Goal: Task Accomplishment & Management: Complete application form

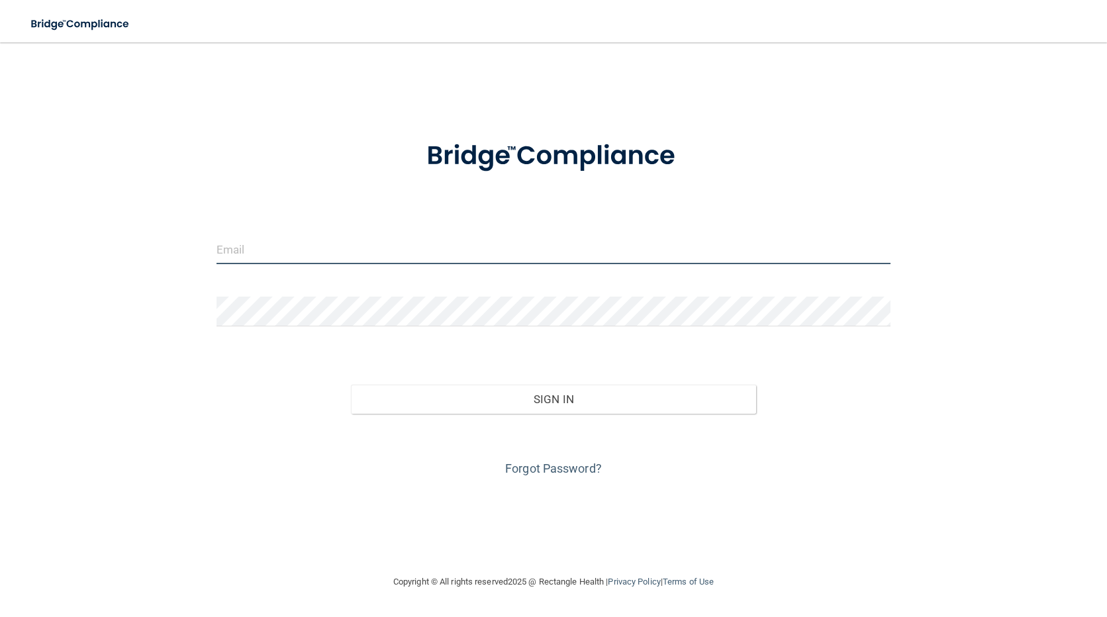
type input "[EMAIL_ADDRESS][DOMAIN_NAME]"
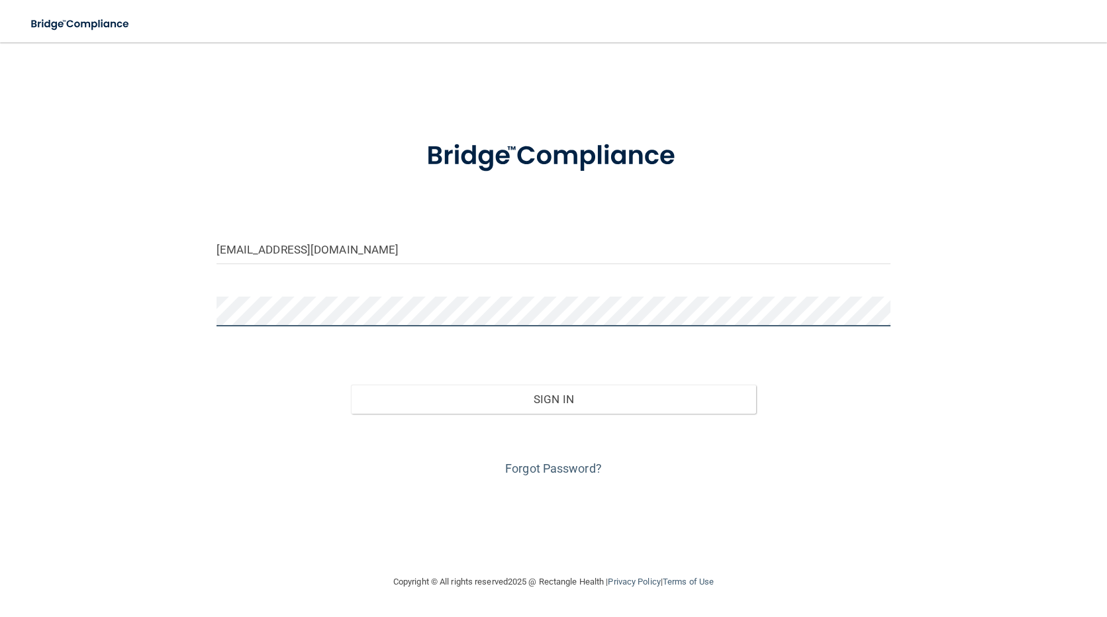
click at [175, 323] on div "[EMAIL_ADDRESS][DOMAIN_NAME] Invalid email/password. You don't have permission …" at bounding box center [553, 308] width 1054 height 505
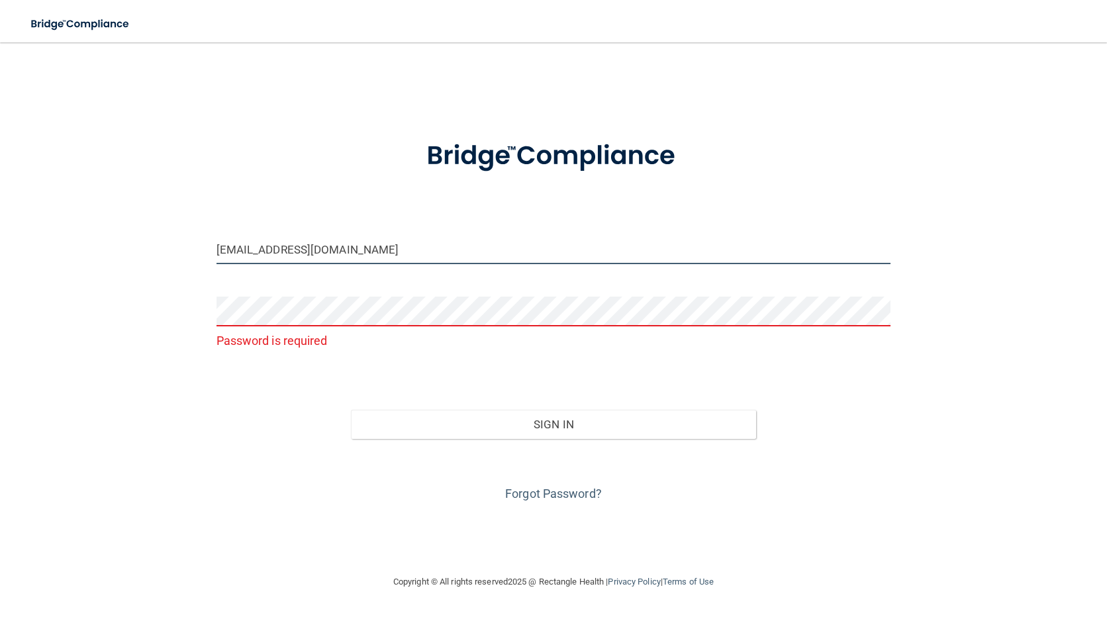
drag, startPoint x: 360, startPoint y: 250, endPoint x: 209, endPoint y: 276, distance: 152.4
click at [209, 276] on div "[EMAIL_ADDRESS][DOMAIN_NAME] Password is required Invalid email/password. You d…" at bounding box center [553, 308] width 1054 height 505
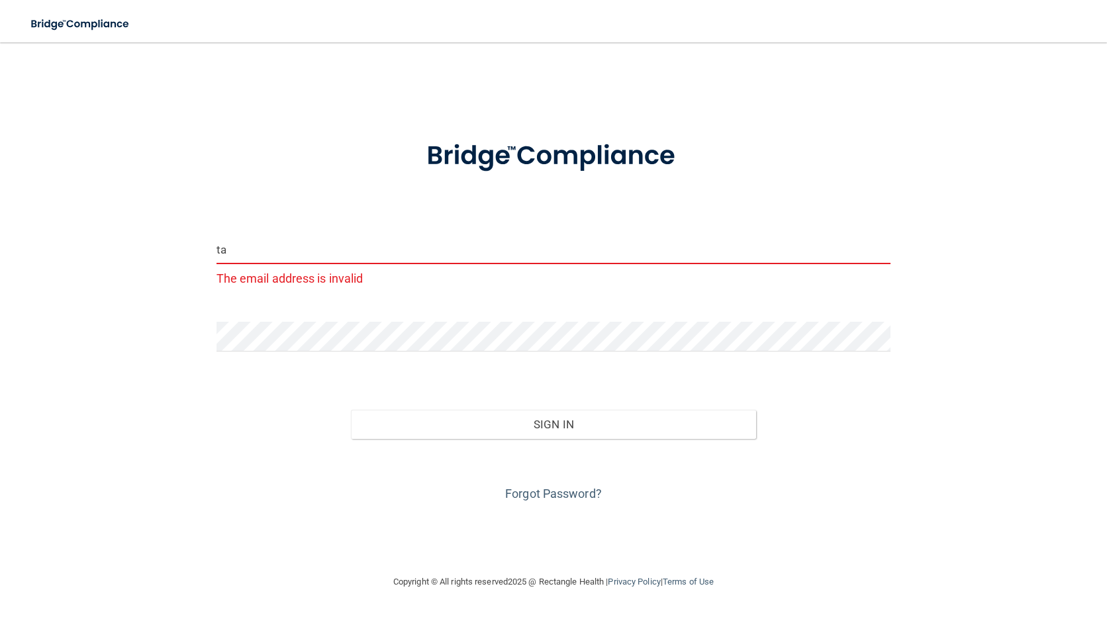
type input "t"
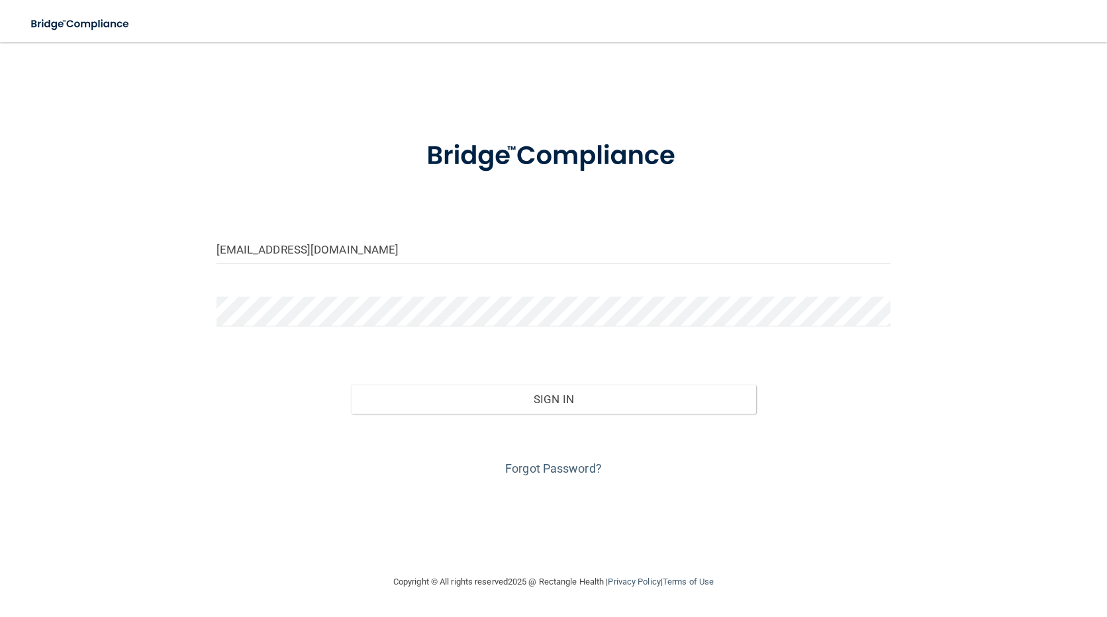
type input "[EMAIL_ADDRESS][DOMAIN_NAME]"
click at [135, 289] on div "[EMAIL_ADDRESS][DOMAIN_NAME] Invalid email/password. You don't have permission …" at bounding box center [553, 308] width 1054 height 505
click at [351, 385] on button "Sign In" at bounding box center [553, 399] width 405 height 29
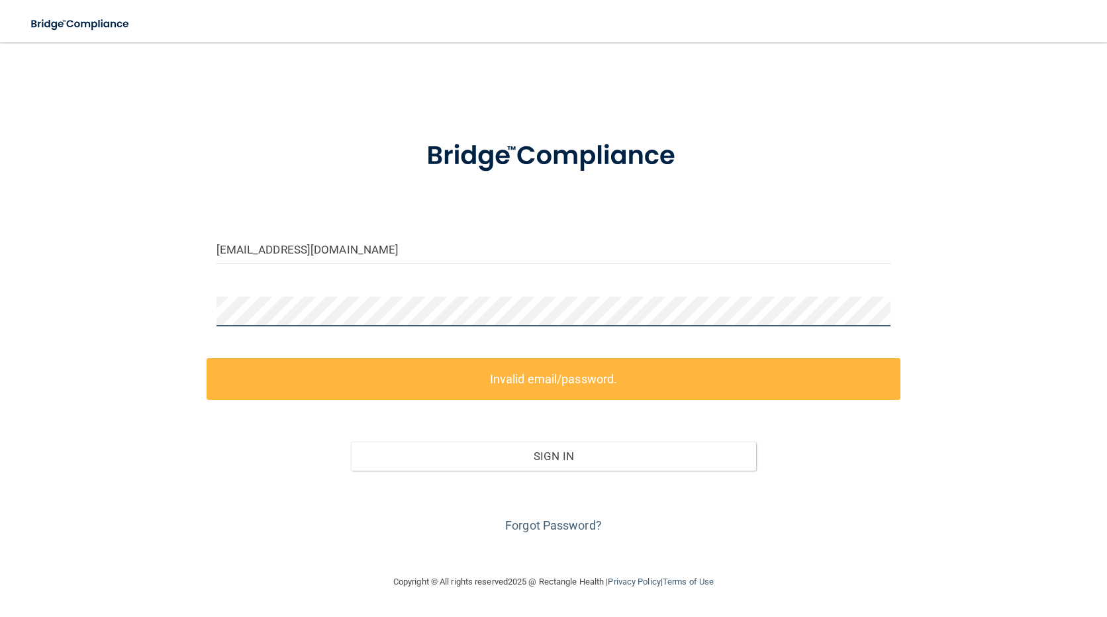
click at [181, 323] on div "[EMAIL_ADDRESS][DOMAIN_NAME] Invalid email/password. You don't have permission …" at bounding box center [553, 308] width 1054 height 505
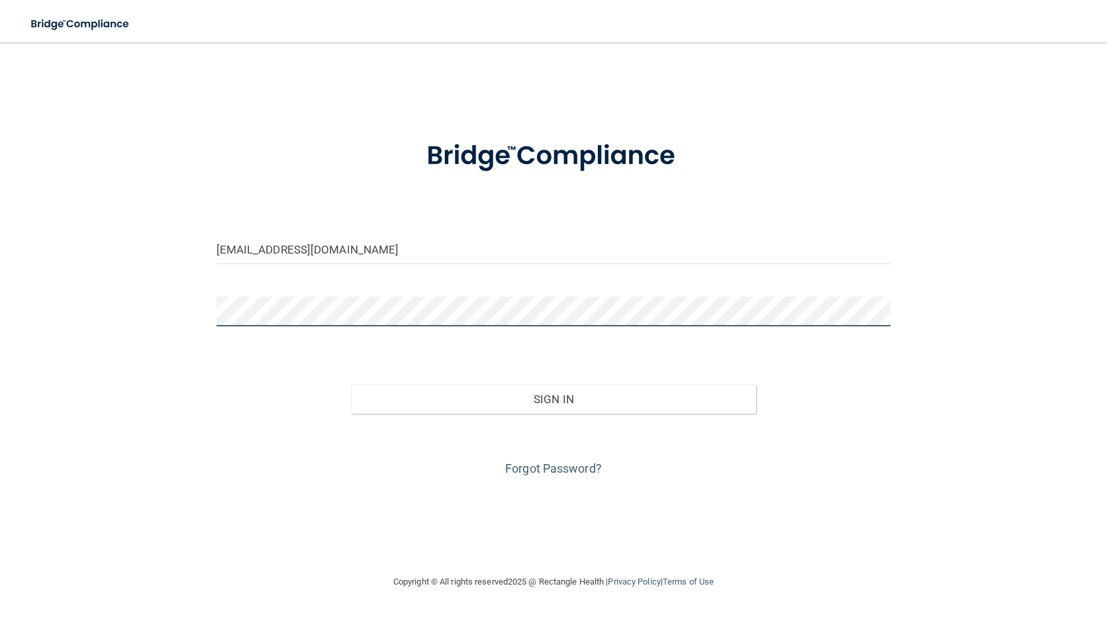
click at [351, 385] on button "Sign In" at bounding box center [553, 399] width 405 height 29
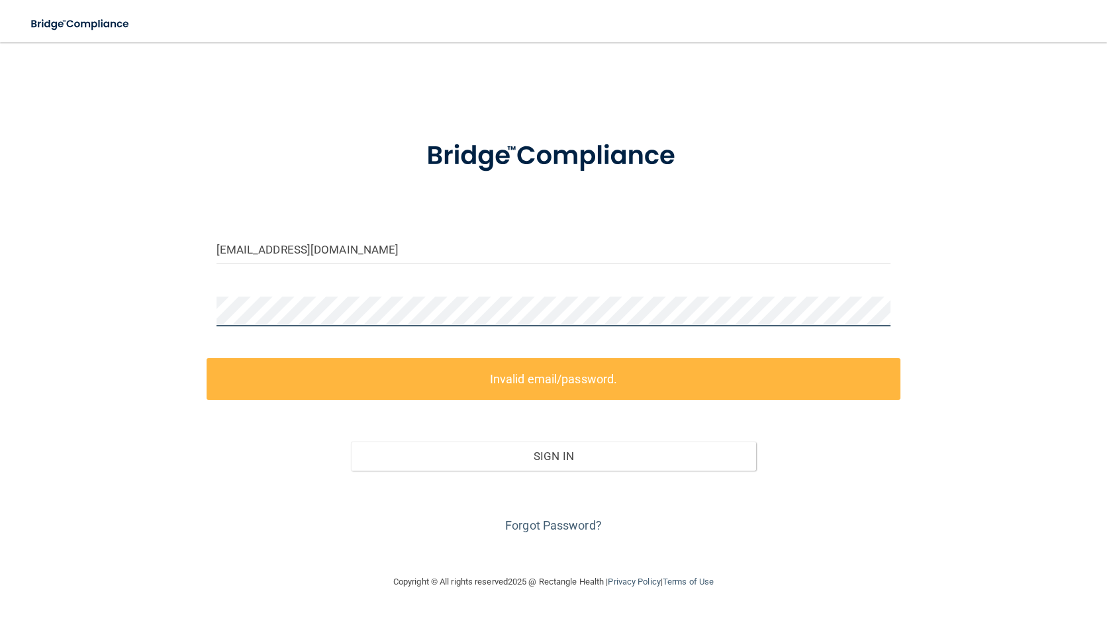
click at [173, 316] on div "[EMAIL_ADDRESS][DOMAIN_NAME] Invalid email/password. You don't have permission …" at bounding box center [553, 308] width 1054 height 505
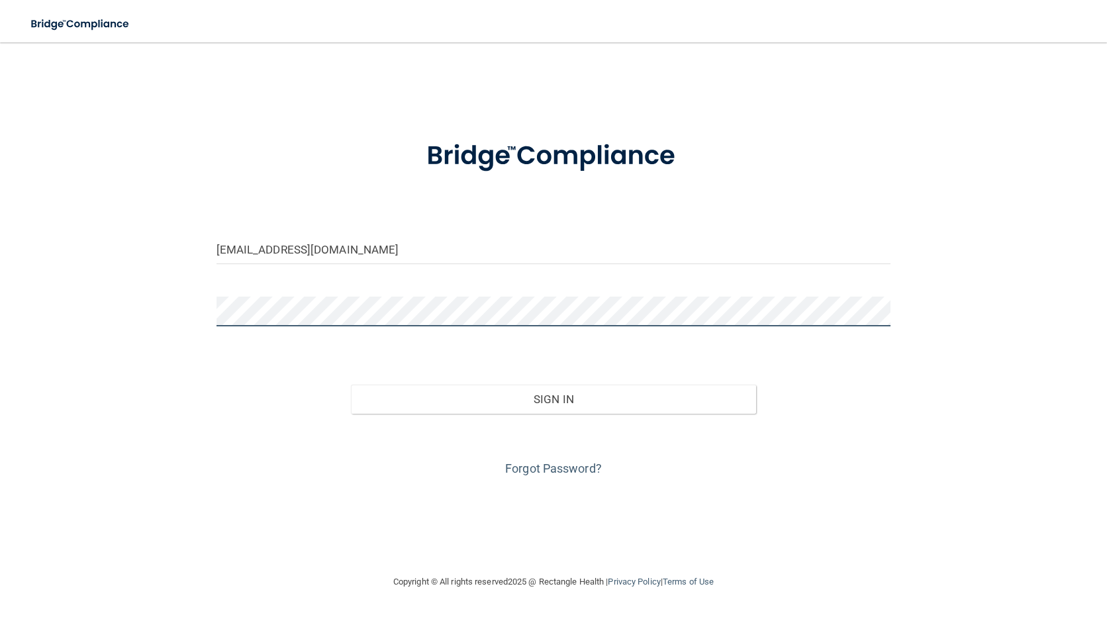
click at [351, 385] on button "Sign In" at bounding box center [553, 399] width 405 height 29
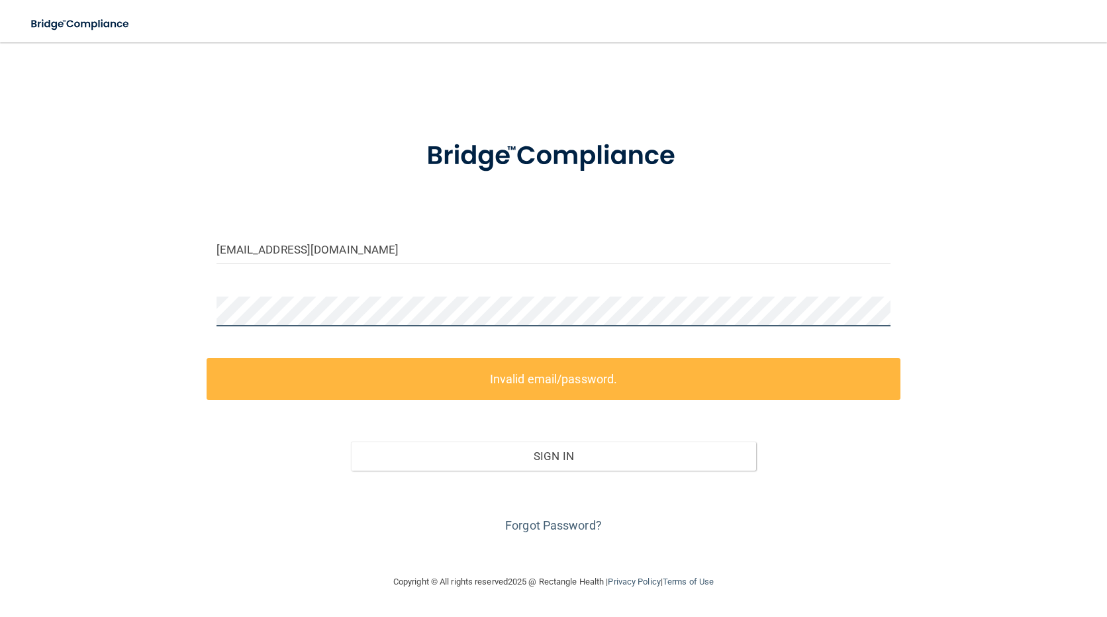
click at [118, 307] on div "[EMAIL_ADDRESS][DOMAIN_NAME] Invalid email/password. You don't have permission …" at bounding box center [553, 308] width 1054 height 505
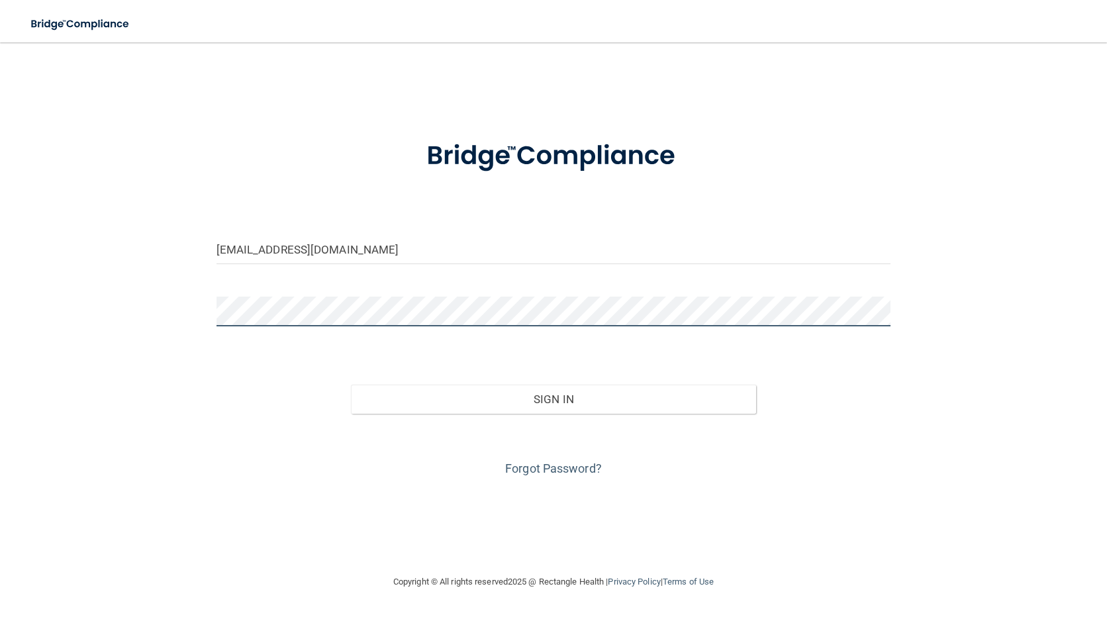
click at [351, 385] on button "Sign In" at bounding box center [553, 399] width 405 height 29
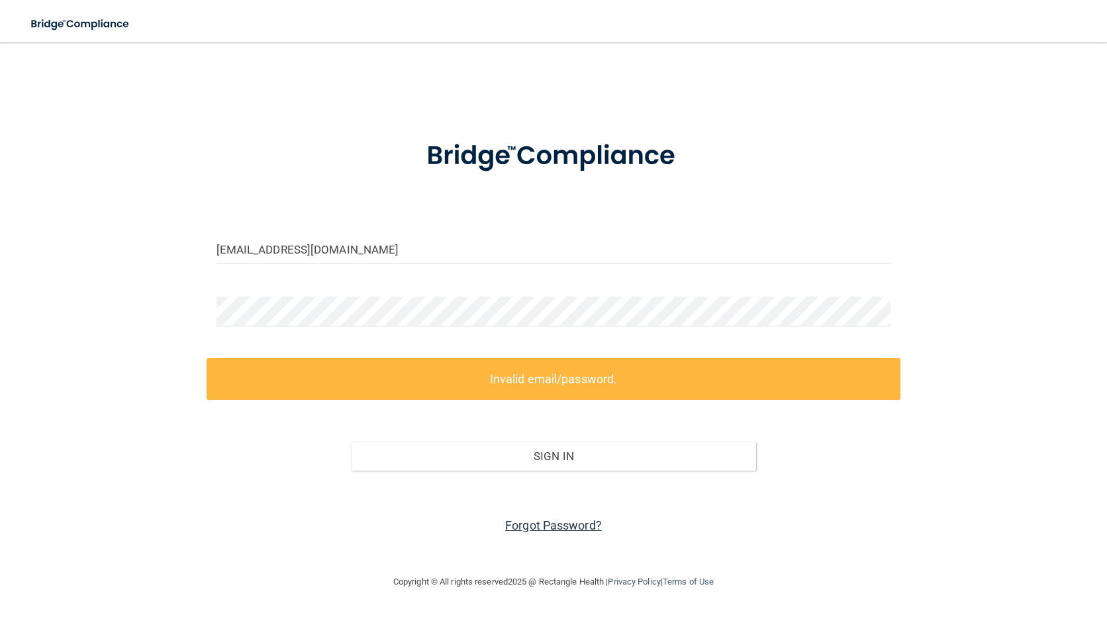
click at [546, 531] on link "Forgot Password?" at bounding box center [553, 526] width 97 height 14
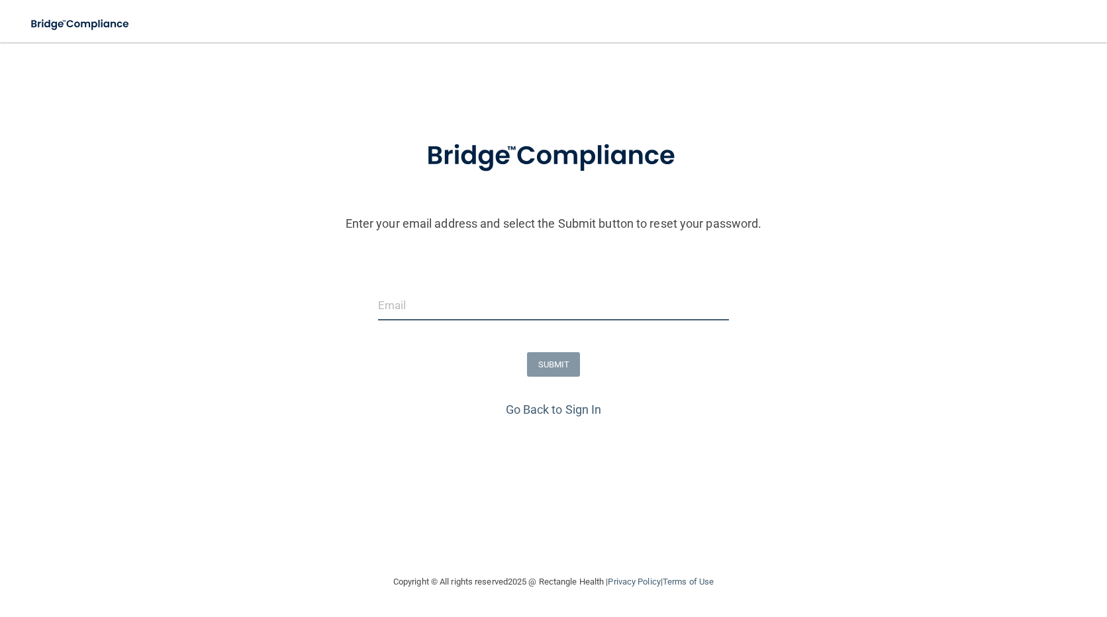
click at [501, 310] on input "email" at bounding box center [554, 306] width 352 height 30
click at [499, 314] on input "email" at bounding box center [554, 306] width 352 height 30
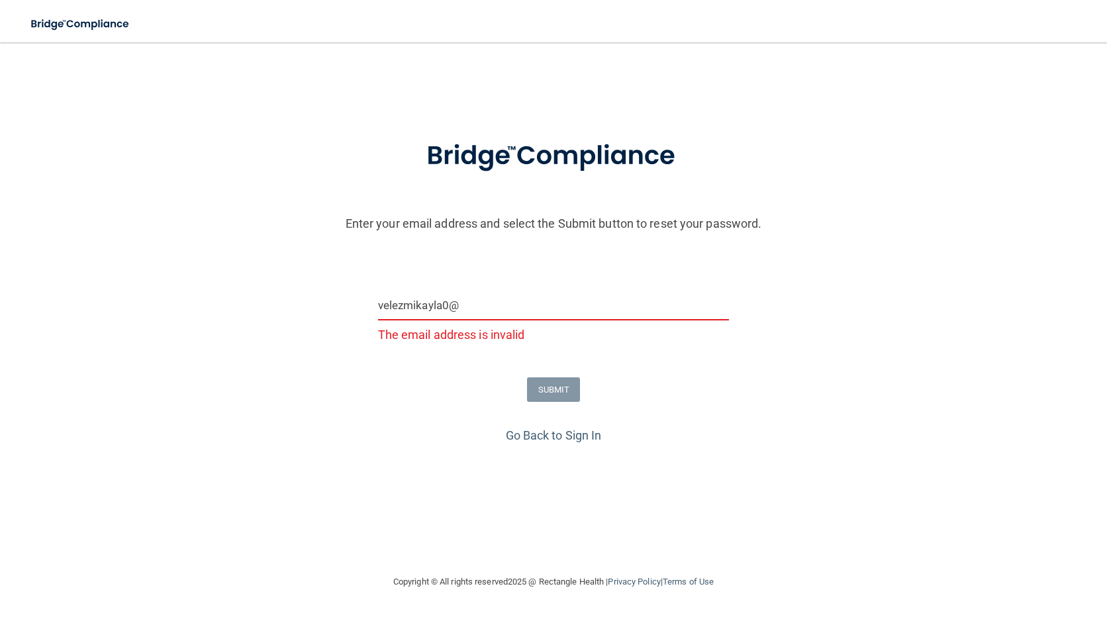
click at [495, 301] on input "velezmikayla0@" at bounding box center [554, 306] width 352 height 30
type input "[EMAIL_ADDRESS][DOMAIN_NAME]"
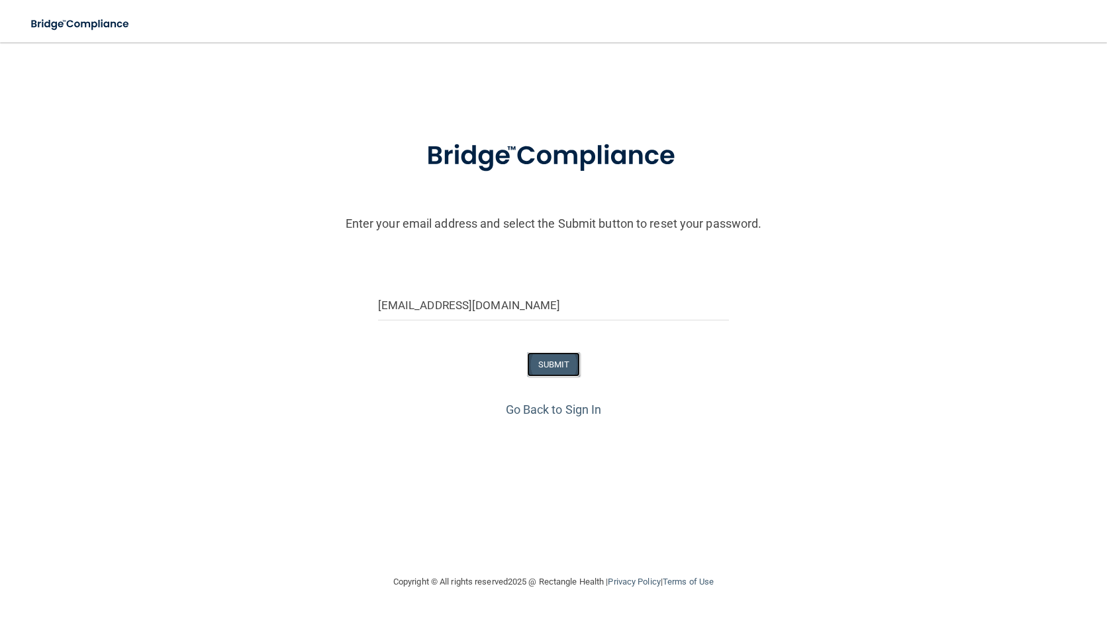
click at [554, 366] on button "SUBMIT" at bounding box center [554, 364] width 54 height 25
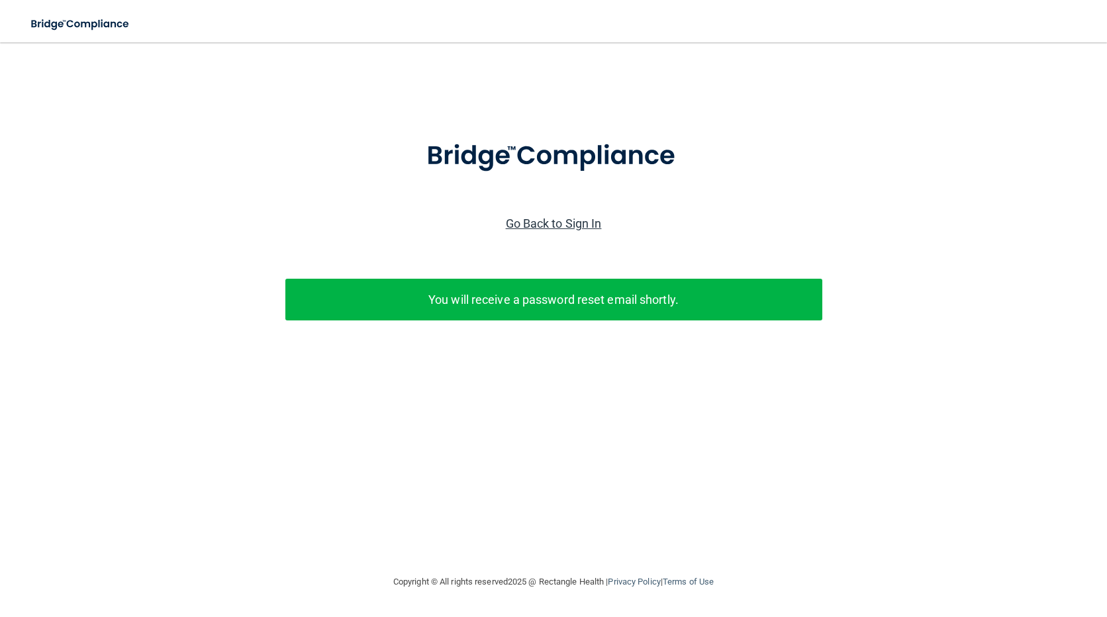
click at [577, 221] on link "Go Back to Sign In" at bounding box center [554, 224] width 96 height 14
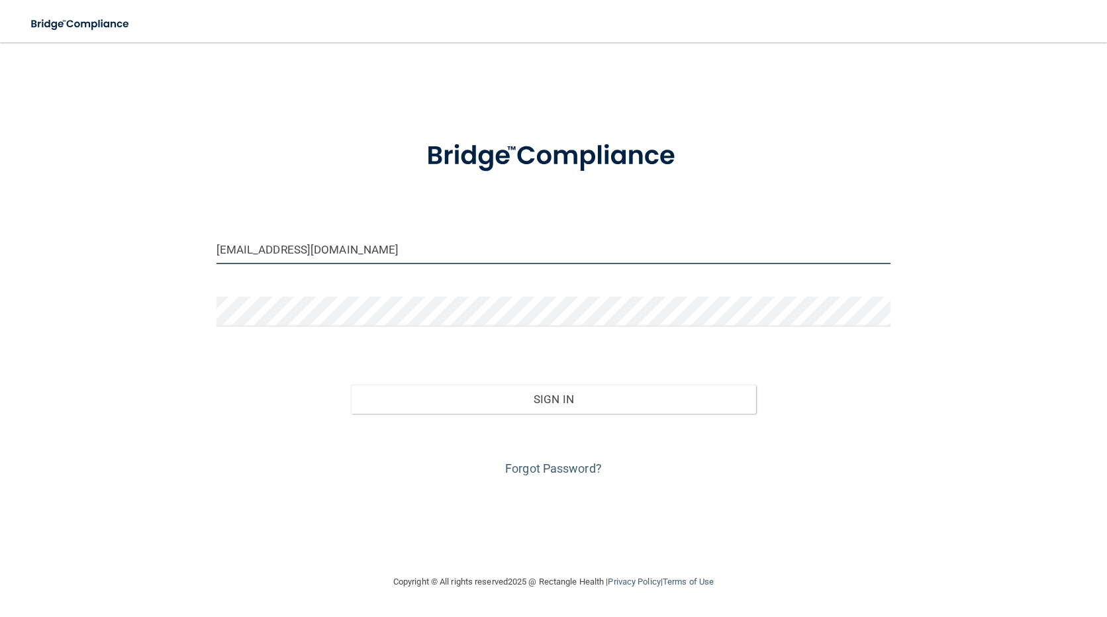
click at [397, 238] on input "[EMAIL_ADDRESS][DOMAIN_NAME]" at bounding box center [554, 249] width 675 height 30
drag, startPoint x: 401, startPoint y: 250, endPoint x: 117, endPoint y: 257, distance: 284.2
click at [118, 257] on div "[EMAIL_ADDRESS][DOMAIN_NAME] Invalid email/password. You don't have permission …" at bounding box center [553, 308] width 1054 height 505
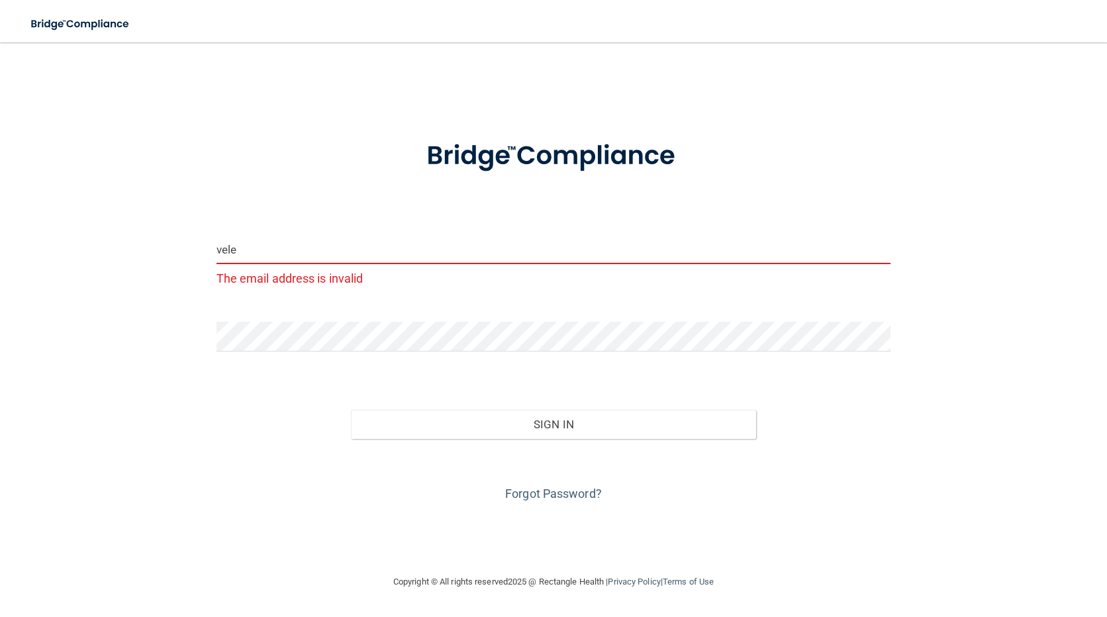
type input "[EMAIL_ADDRESS][DOMAIN_NAME]"
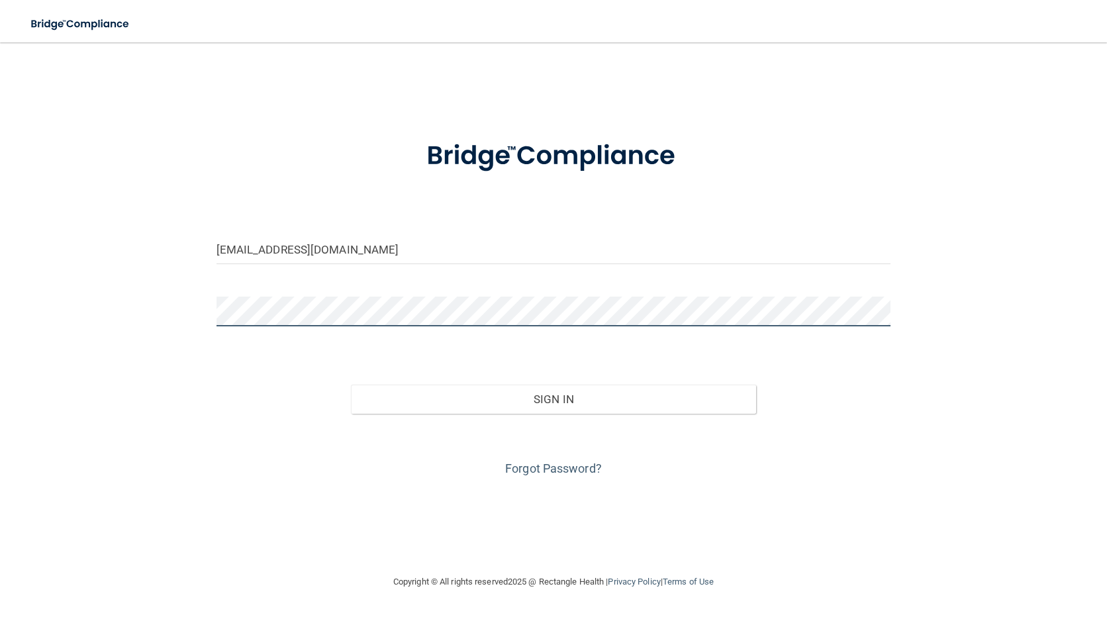
click at [184, 309] on div "[EMAIL_ADDRESS][DOMAIN_NAME] Invalid email/password. You don't have permission …" at bounding box center [553, 308] width 1054 height 505
click at [351, 385] on button "Sign In" at bounding box center [553, 399] width 405 height 29
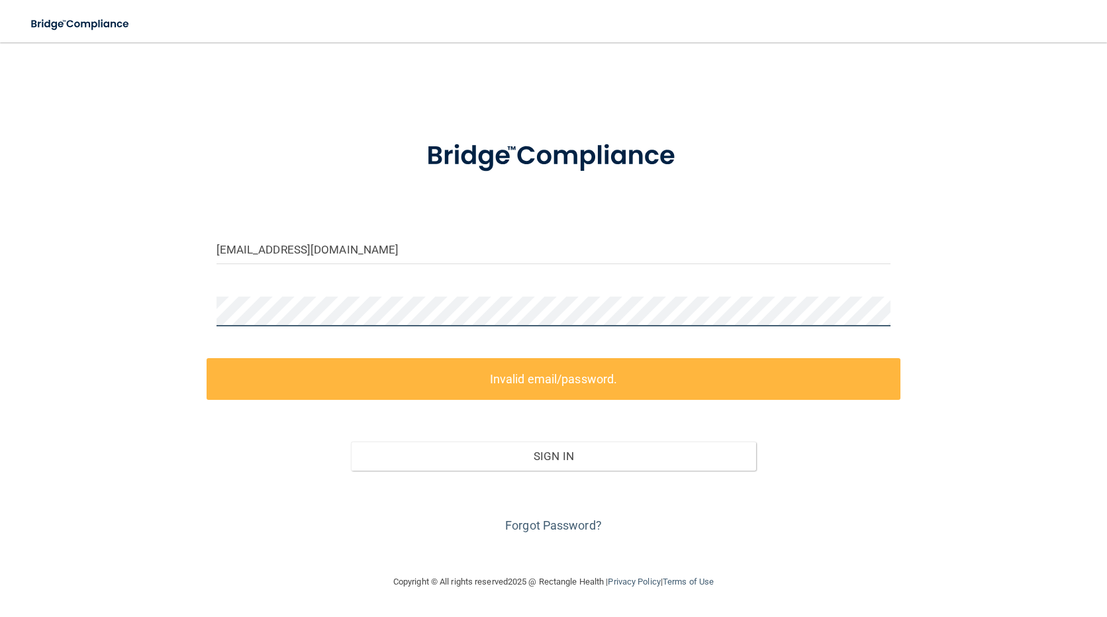
click at [110, 298] on div "[EMAIL_ADDRESS][DOMAIN_NAME] Invalid email/password. You don't have permission …" at bounding box center [553, 308] width 1054 height 505
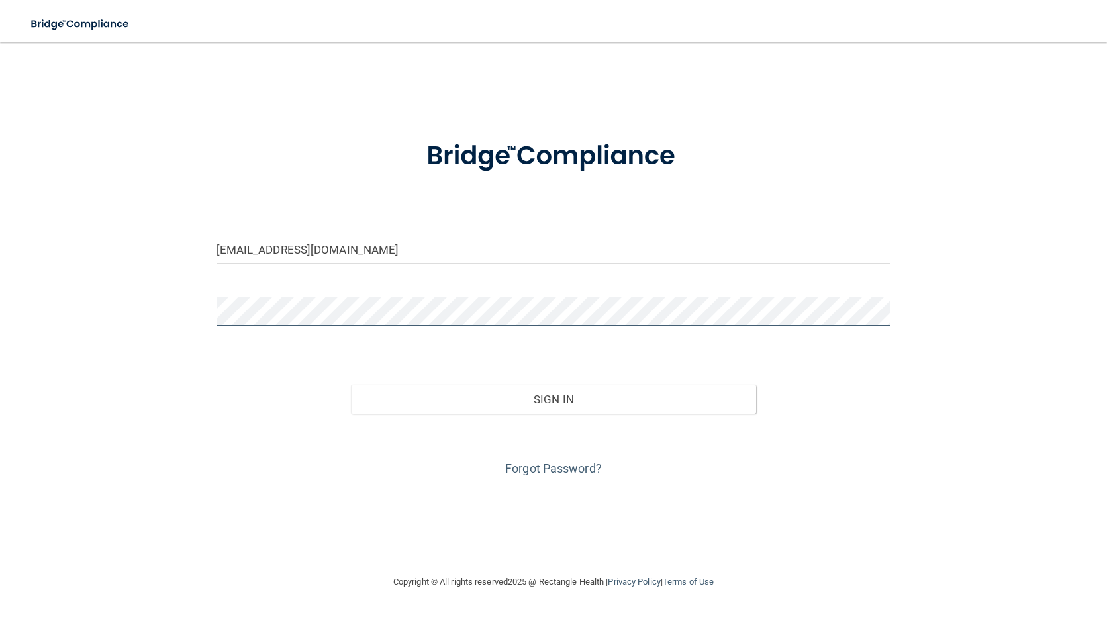
click at [351, 385] on button "Sign In" at bounding box center [553, 399] width 405 height 29
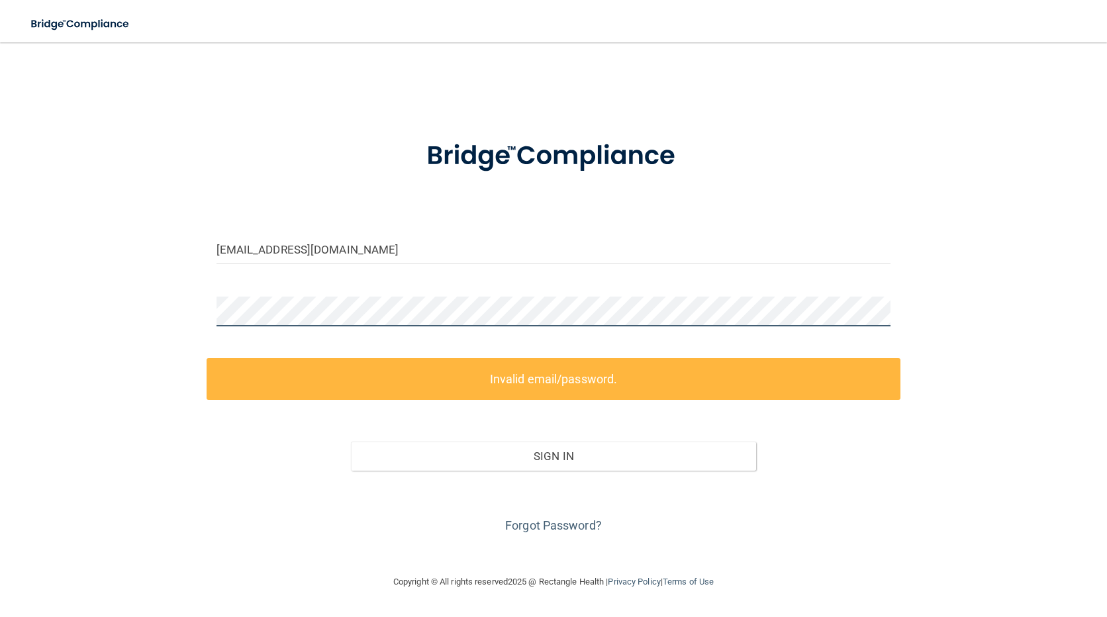
click at [37, 271] on div "[EMAIL_ADDRESS][DOMAIN_NAME] Invalid email/password. You don't have permission …" at bounding box center [553, 308] width 1054 height 505
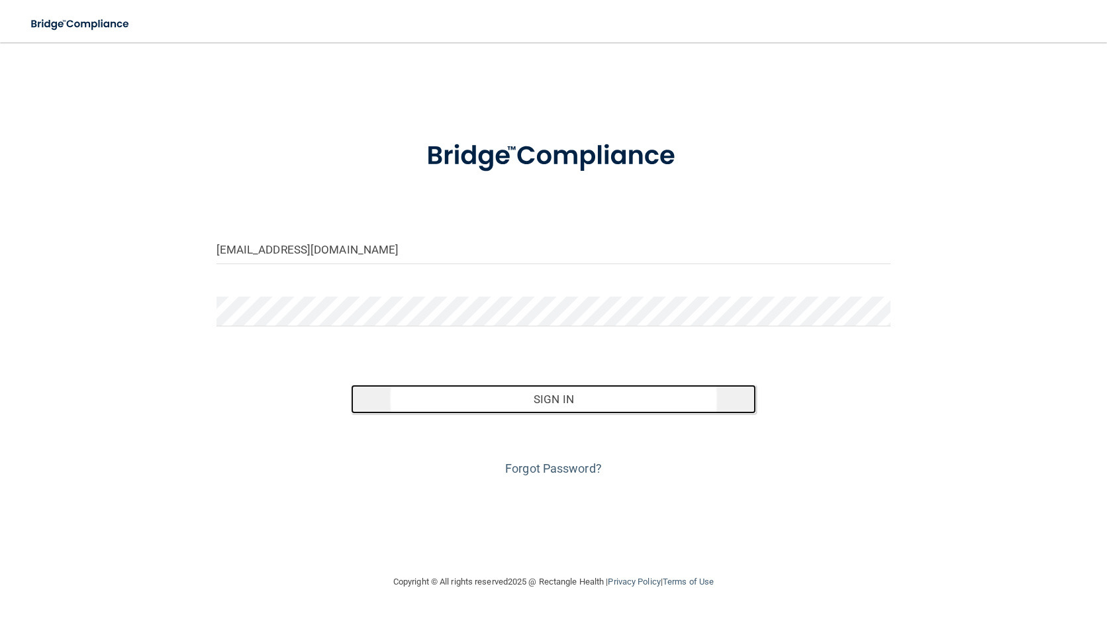
click at [513, 393] on button "Sign In" at bounding box center [553, 399] width 405 height 29
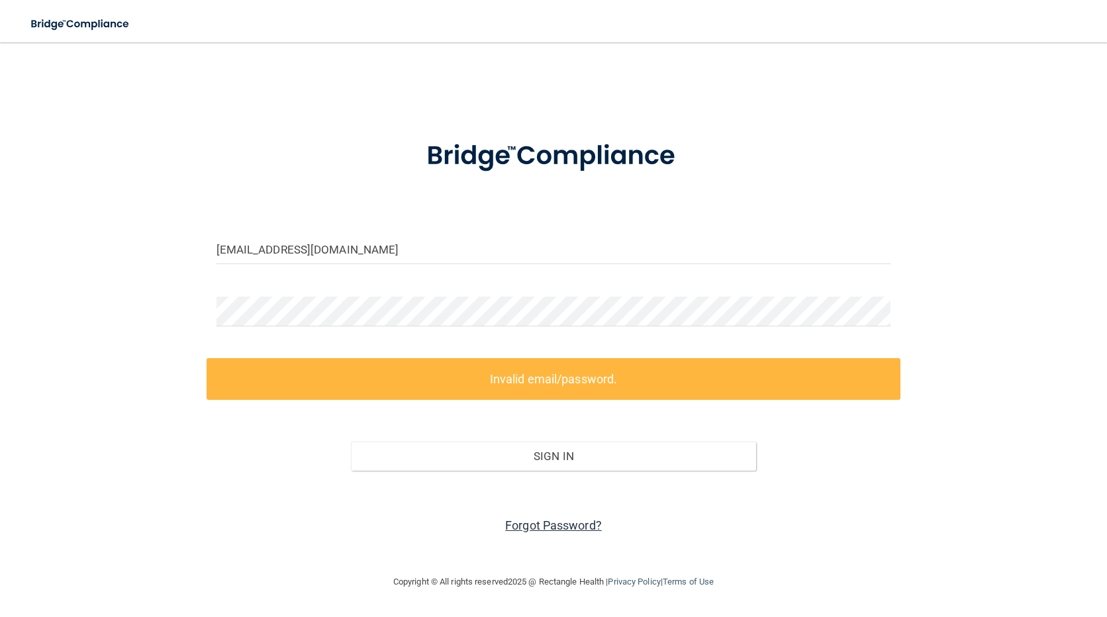
click at [574, 521] on link "Forgot Password?" at bounding box center [553, 526] width 97 height 14
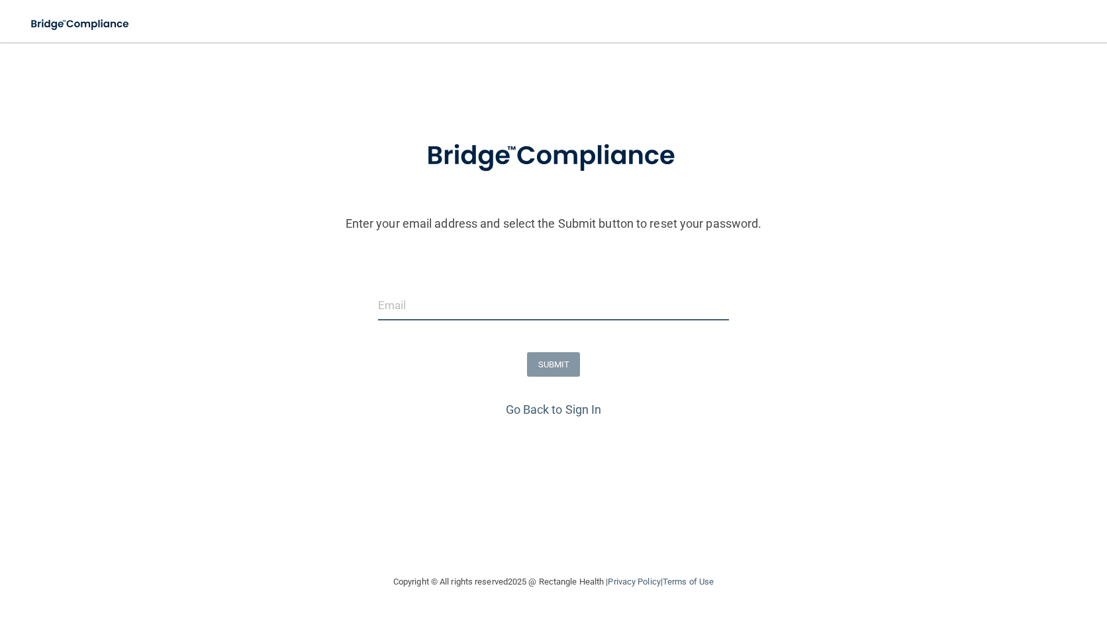
click at [515, 297] on input "email" at bounding box center [554, 306] width 352 height 30
type input "[EMAIL_ADDRESS][DOMAIN_NAME]"
click at [557, 362] on button "SUBMIT" at bounding box center [554, 364] width 54 height 25
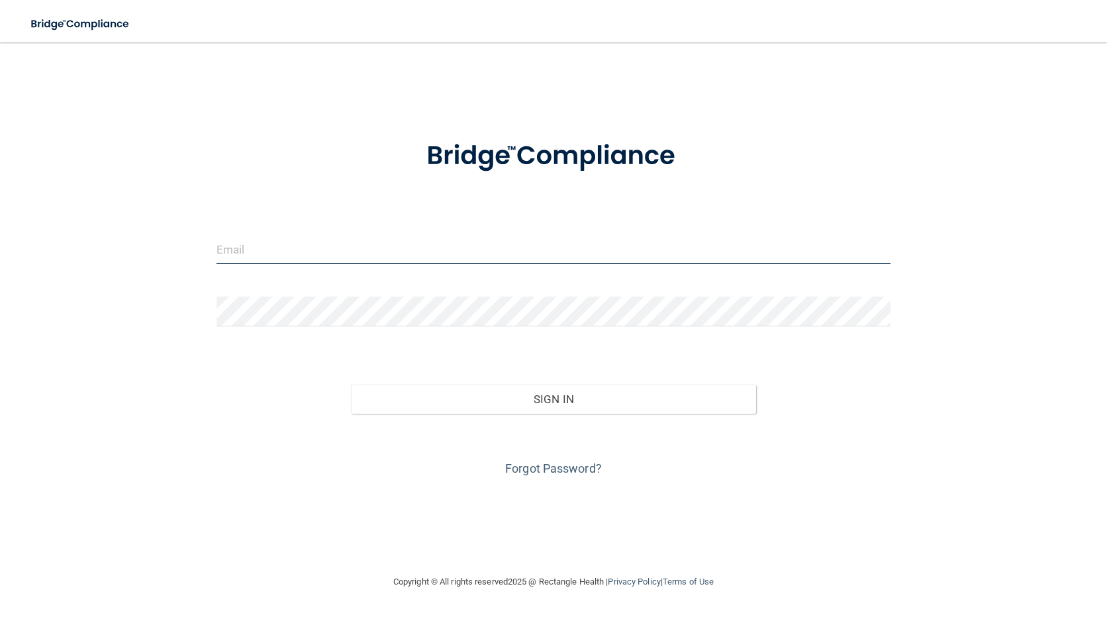
type input "[EMAIL_ADDRESS][DOMAIN_NAME]"
